Goal: Task Accomplishment & Management: Use online tool/utility

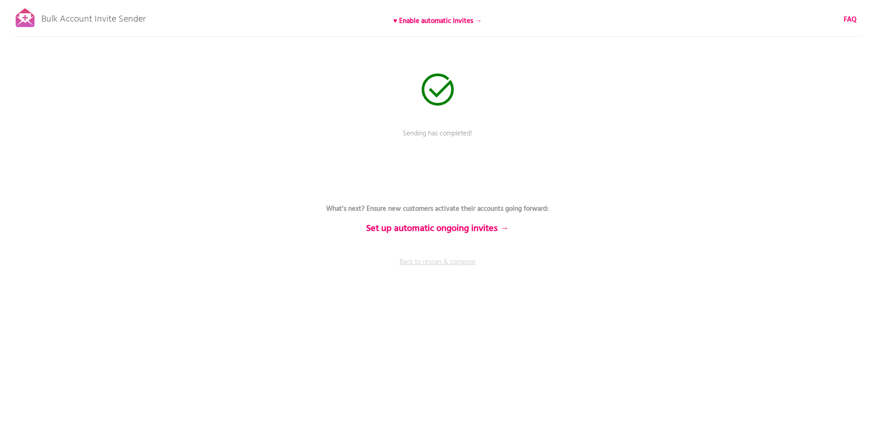
click at [435, 264] on link "Back to rescan & compose" at bounding box center [438, 268] width 276 height 23
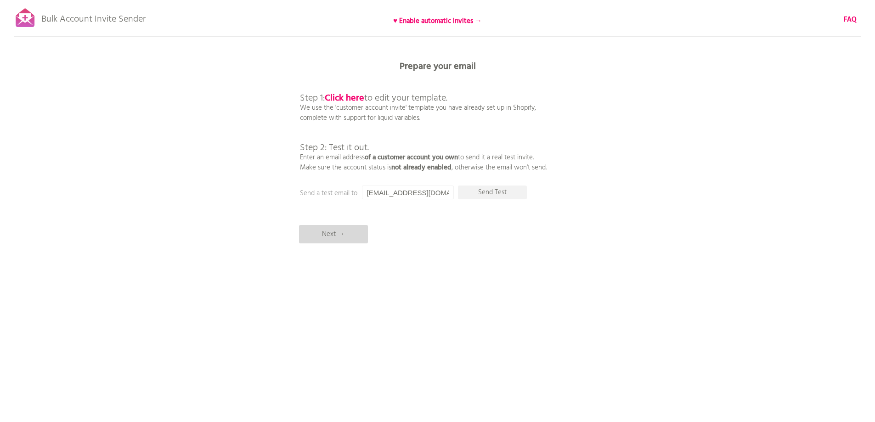
click at [343, 238] on p "Next →" at bounding box center [333, 234] width 69 height 18
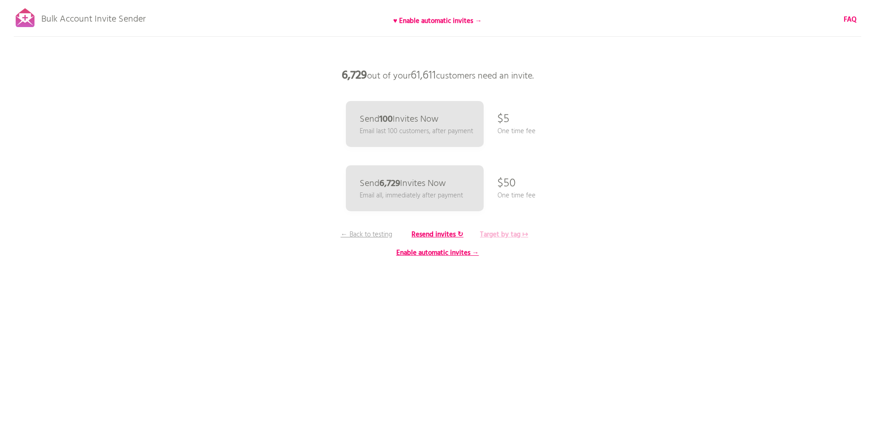
click at [525, 235] on b "Target by tag ↦" at bounding box center [504, 234] width 48 height 11
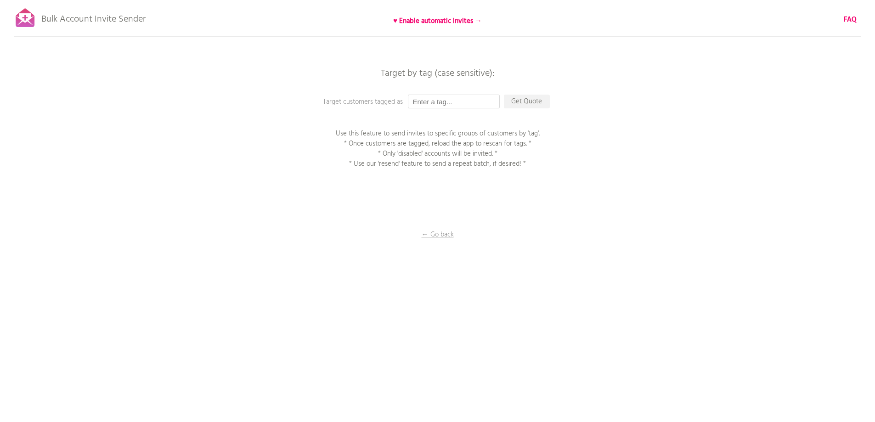
click at [432, 95] on input "text" at bounding box center [454, 102] width 92 height 14
type input "P1EE"
click at [523, 102] on p "Get Quote" at bounding box center [527, 102] width 46 height 14
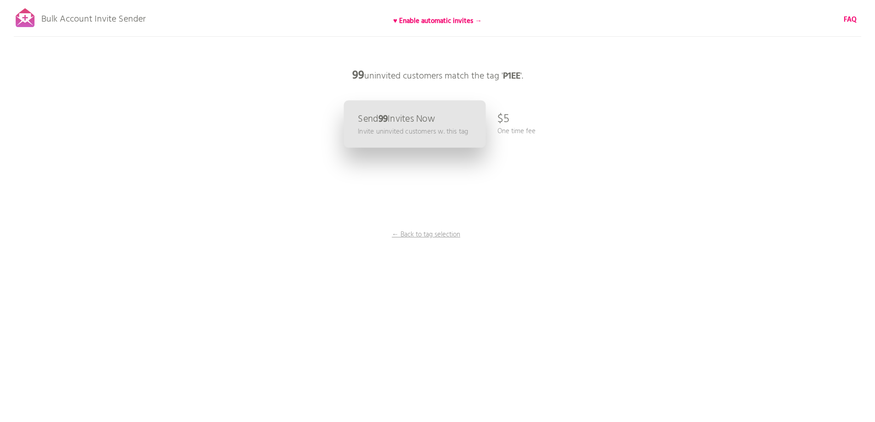
click at [381, 128] on p "Invite uninvited customers w. this tag" at bounding box center [413, 131] width 110 height 11
